Goal: Check status: Check status

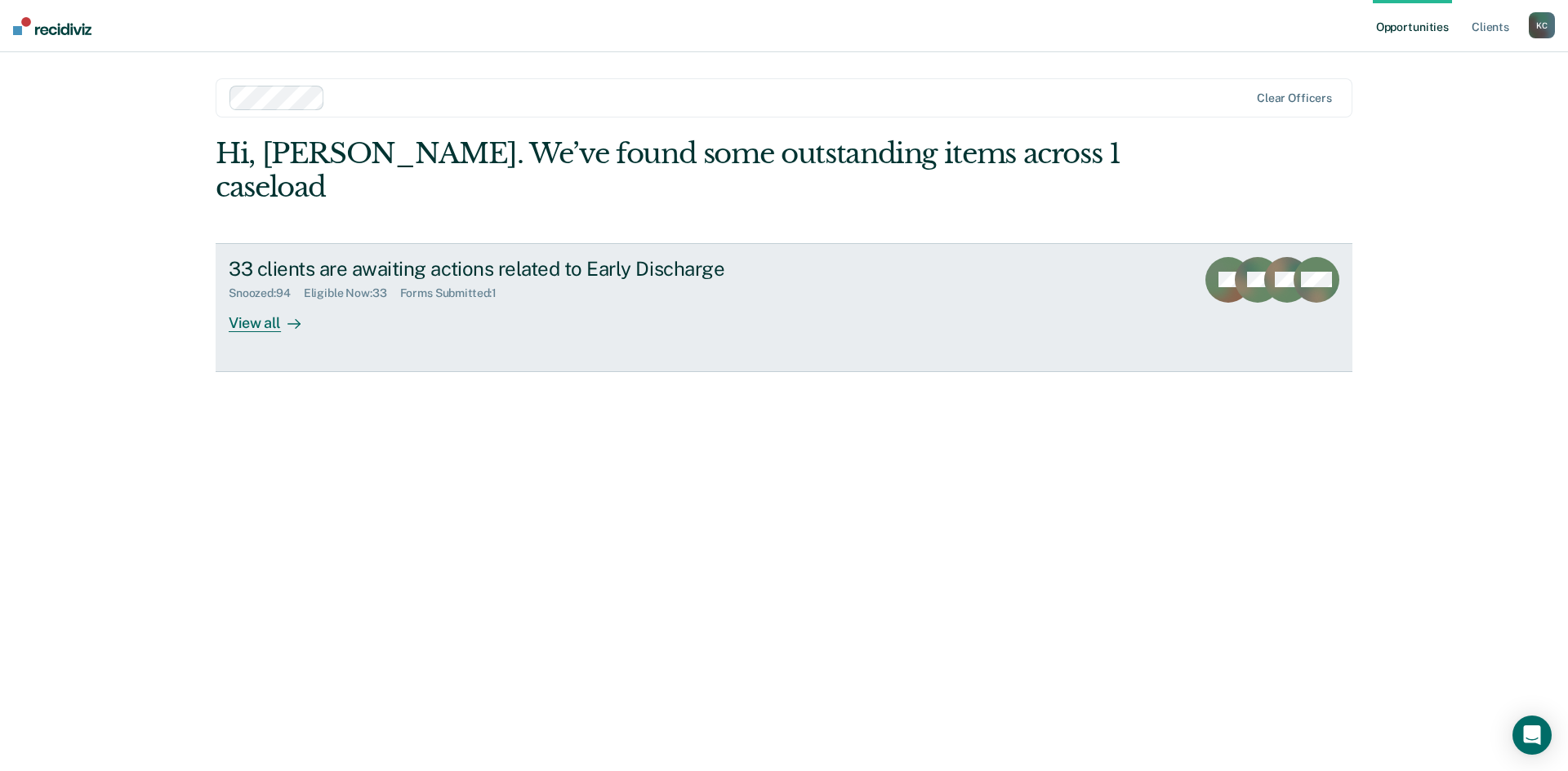
click at [273, 301] on div "View all" at bounding box center [275, 317] width 92 height 32
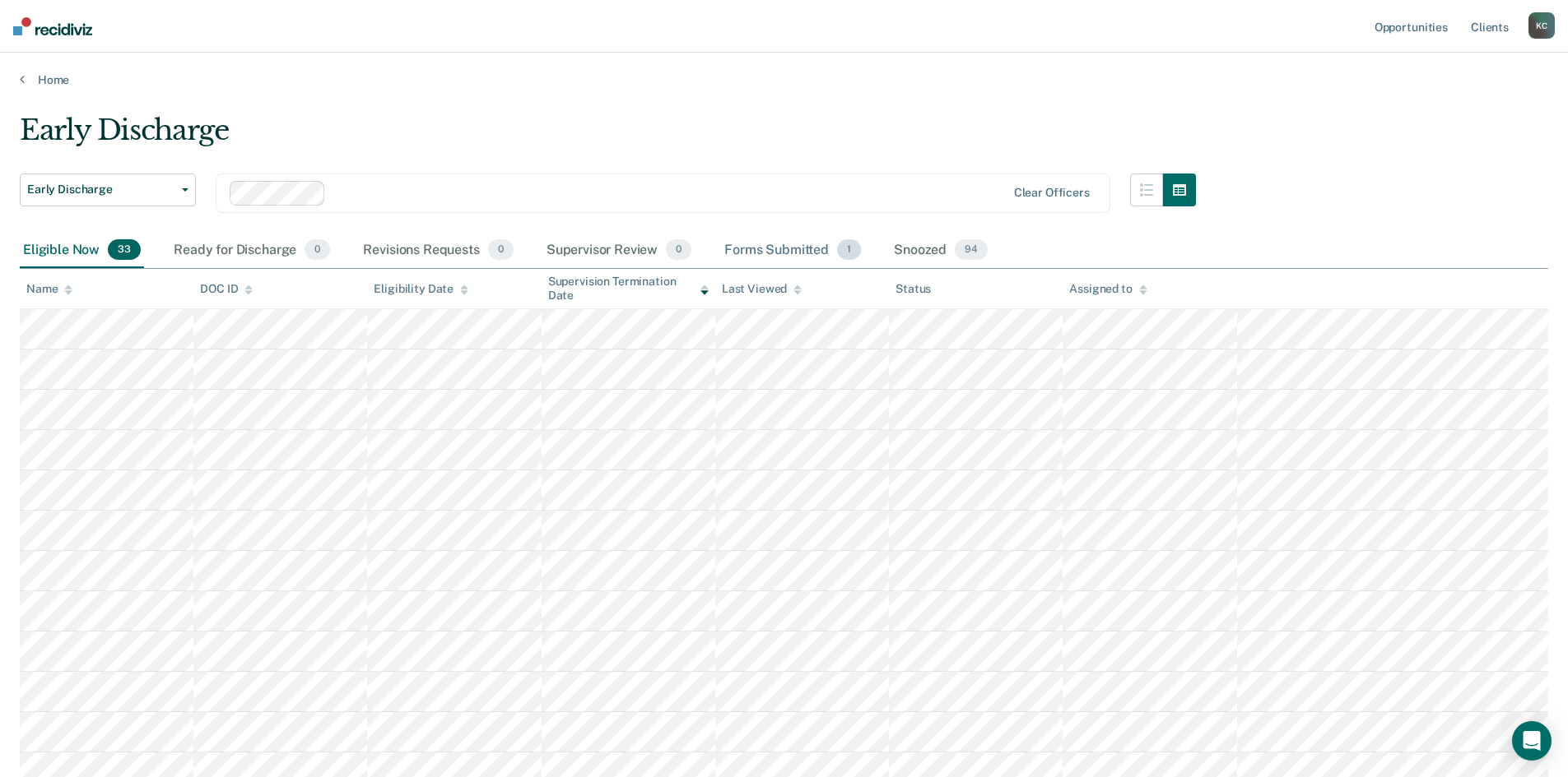
click at [789, 255] on div "Forms Submitted 1" at bounding box center [793, 251] width 144 height 36
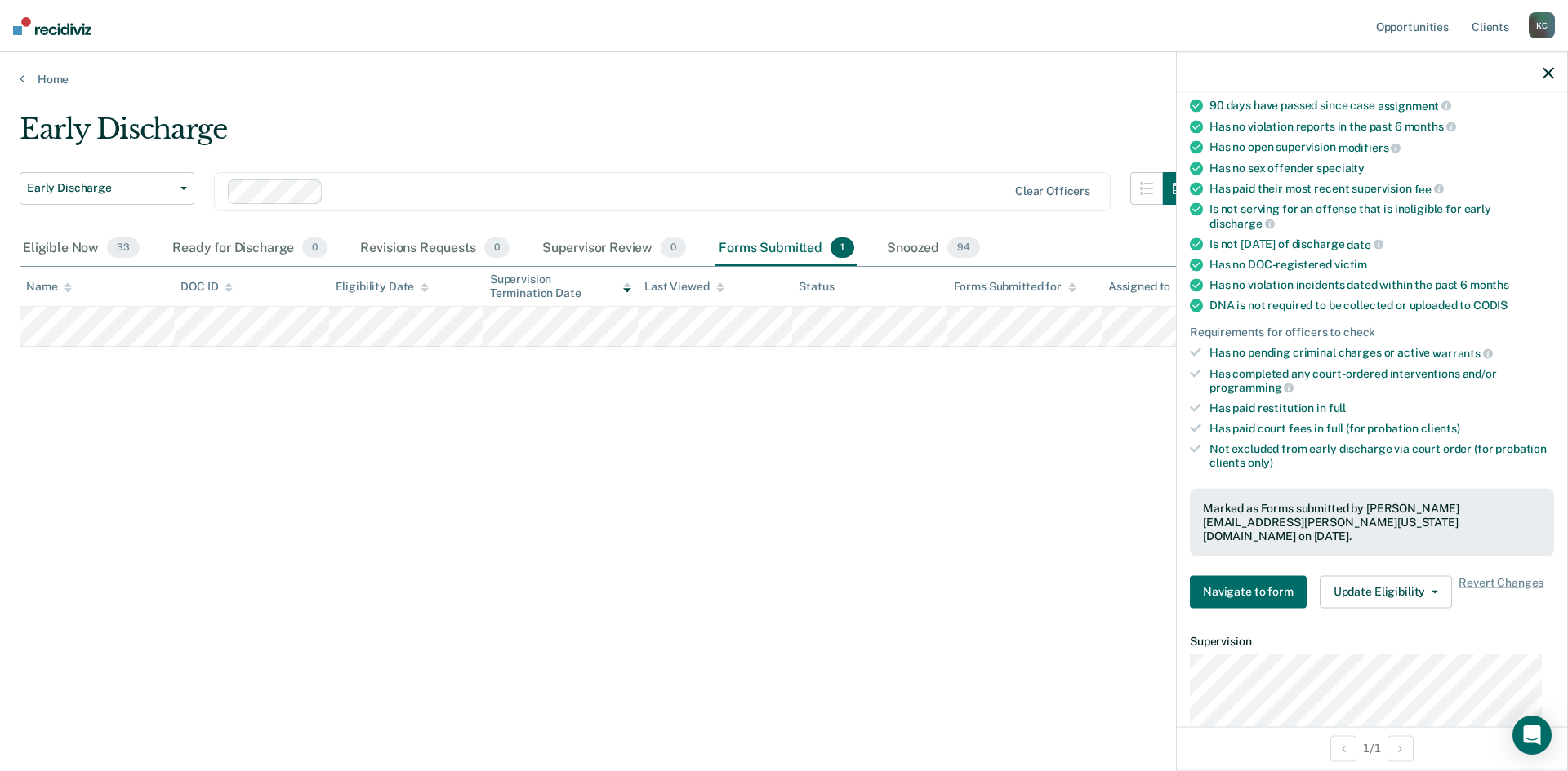
scroll to position [163, 0]
click at [1406, 579] on button "Update Eligibility" at bounding box center [1385, 590] width 132 height 33
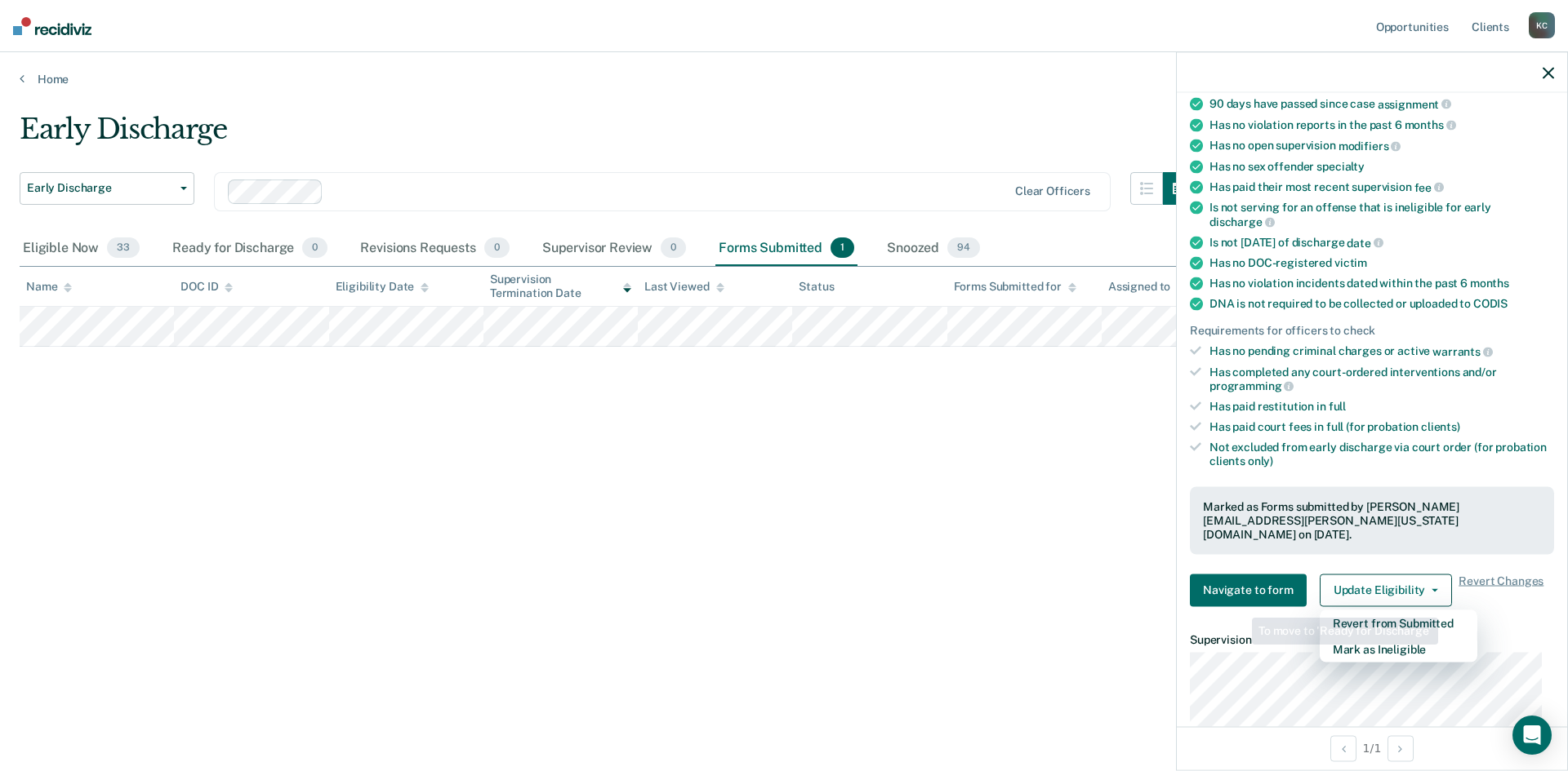
click at [927, 457] on div "Early Discharge Early Discharge Early Discharge Clear officers Eligible Now 33 …" at bounding box center [784, 380] width 1529 height 536
